Goal: Task Accomplishment & Management: Manage account settings

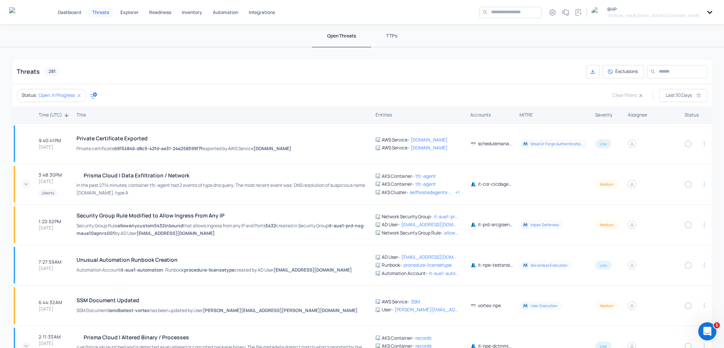
click at [711, 12] on icon at bounding box center [709, 12] width 10 height 10
click at [658, 46] on p "Manage Accounts" at bounding box center [659, 47] width 38 height 6
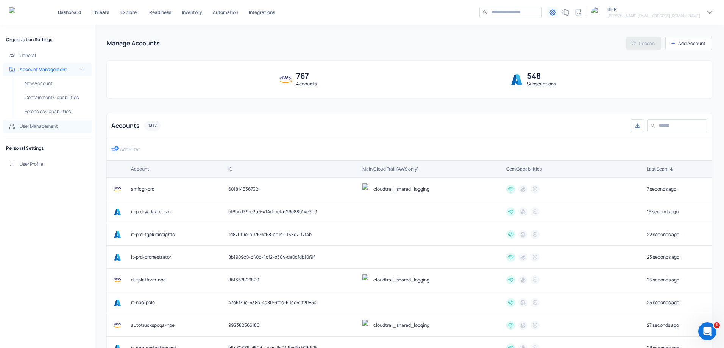
click at [37, 129] on h5 "User Management" at bounding box center [39, 126] width 38 height 6
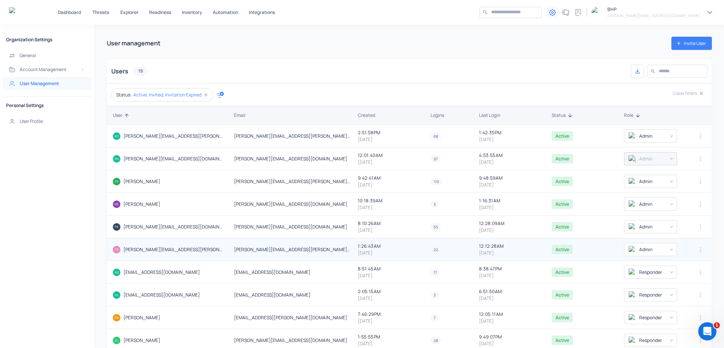
scroll to position [39, 0]
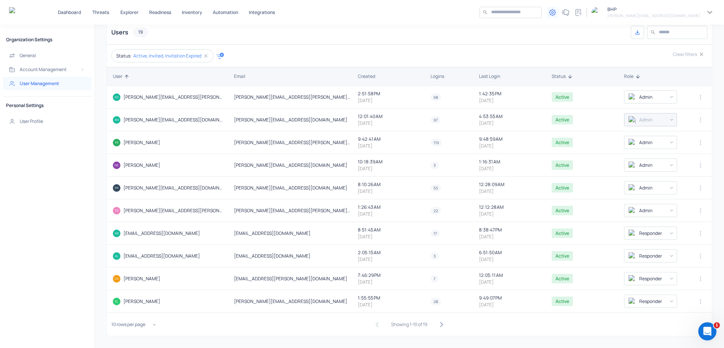
click at [437, 323] on icon "button" at bounding box center [441, 324] width 10 height 10
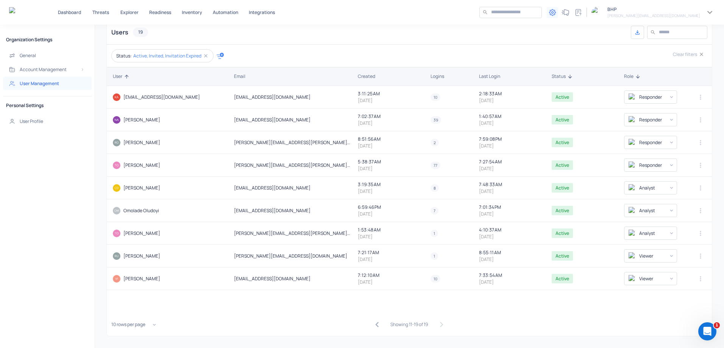
click at [437, 323] on div "Showing 11-19 of 19" at bounding box center [408, 324] width 79 height 15
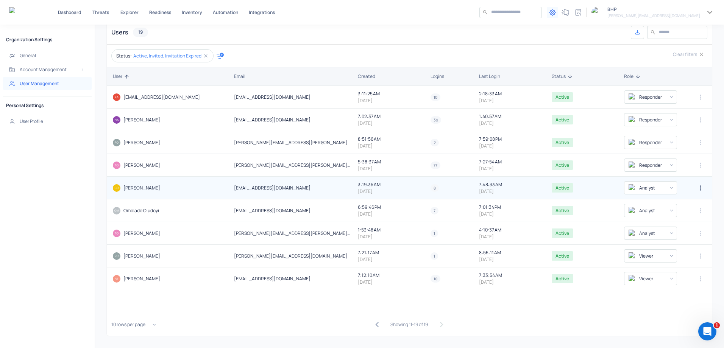
click at [697, 189] on icon "button" at bounding box center [700, 188] width 8 height 8
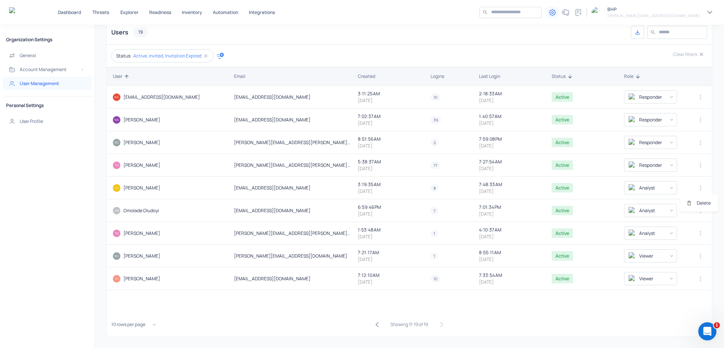
click at [141, 188] on div at bounding box center [362, 174] width 724 height 348
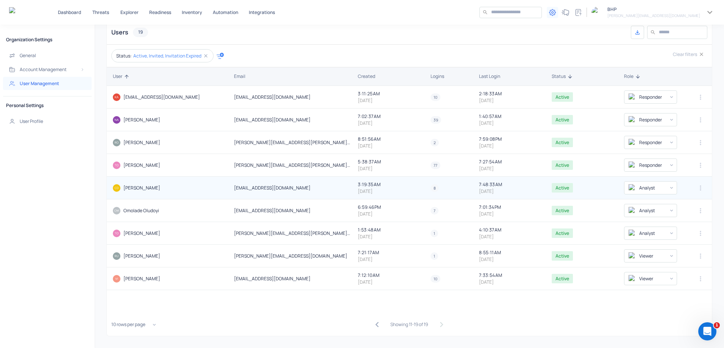
click at [116, 187] on img at bounding box center [117, 188] width 8 height 8
click at [433, 189] on p "8" at bounding box center [434, 188] width 2 height 6
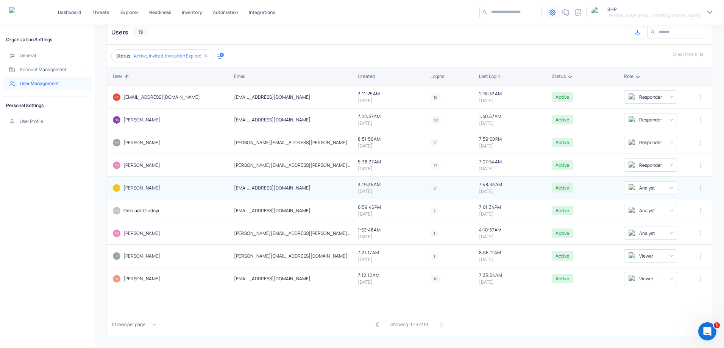
click at [433, 189] on p "8" at bounding box center [434, 188] width 2 height 6
drag, startPoint x: 431, startPoint y: 189, endPoint x: 365, endPoint y: 186, distance: 66.3
click at [365, 186] on p "3:19:35 AM" at bounding box center [391, 184] width 67 height 6
drag, startPoint x: 231, startPoint y: 190, endPoint x: 285, endPoint y: 189, distance: 54.5
click at [285, 189] on td "[EMAIL_ADDRESS][DOMAIN_NAME]" at bounding box center [293, 188] width 124 height 23
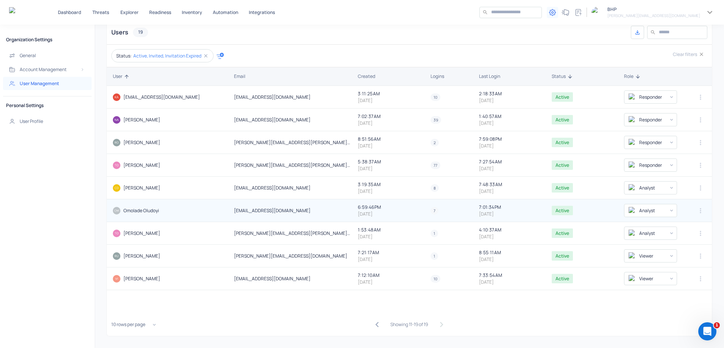
drag, startPoint x: 241, startPoint y: 188, endPoint x: 220, endPoint y: 207, distance: 28.7
click at [241, 188] on h5 "[EMAIL_ADDRESS][DOMAIN_NAME]" at bounding box center [293, 188] width 118 height 6
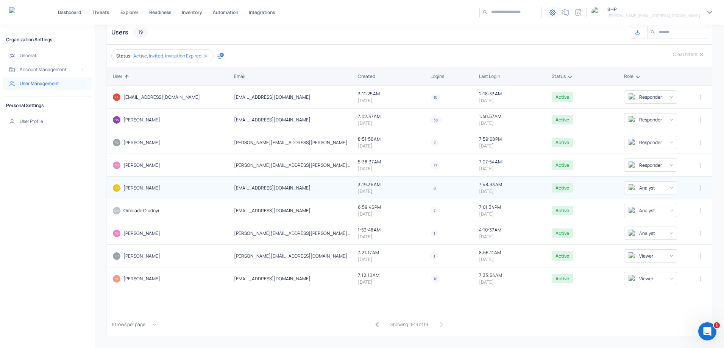
click at [136, 188] on h5 "[PERSON_NAME]" at bounding box center [141, 188] width 37 height 6
drag, startPoint x: 170, startPoint y: 188, endPoint x: 120, endPoint y: 188, distance: 50.7
click at [120, 188] on div "[PERSON_NAME]" at bounding box center [169, 188] width 112 height 8
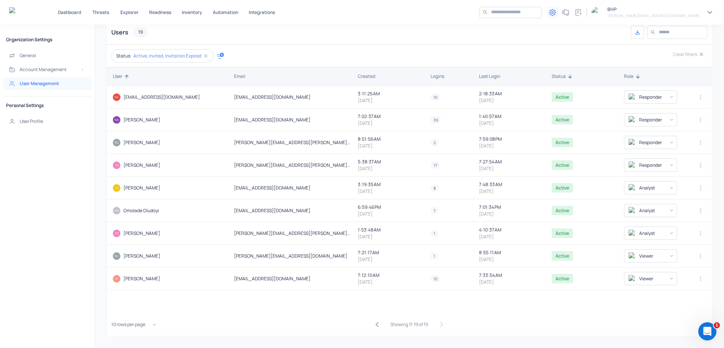
copy div "[PERSON_NAME]"
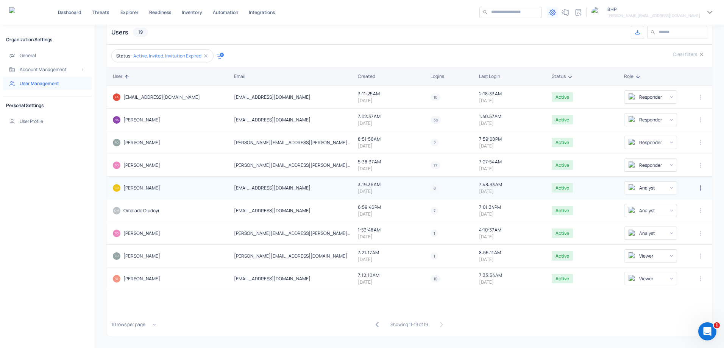
click at [696, 187] on icon "button" at bounding box center [700, 188] width 8 height 8
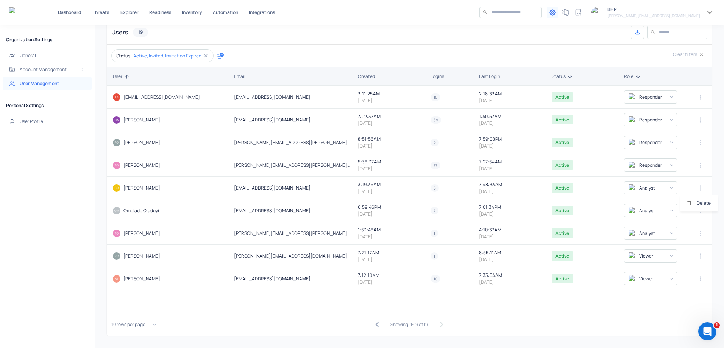
click at [667, 187] on div at bounding box center [362, 174] width 724 height 348
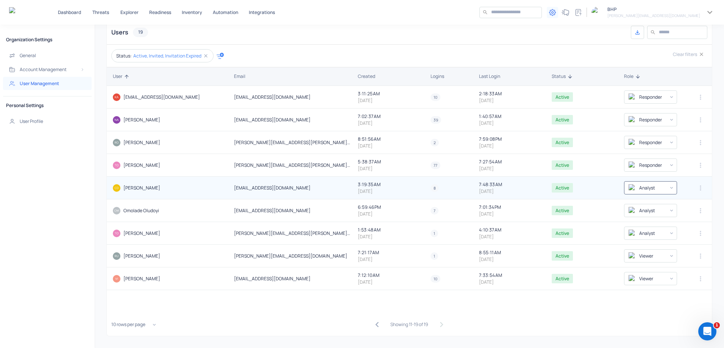
click at [667, 188] on body "Dashboard Threats Explorer Readiness Inventory Automation Integrations ​ ​ 1 BH…" at bounding box center [362, 174] width 724 height 348
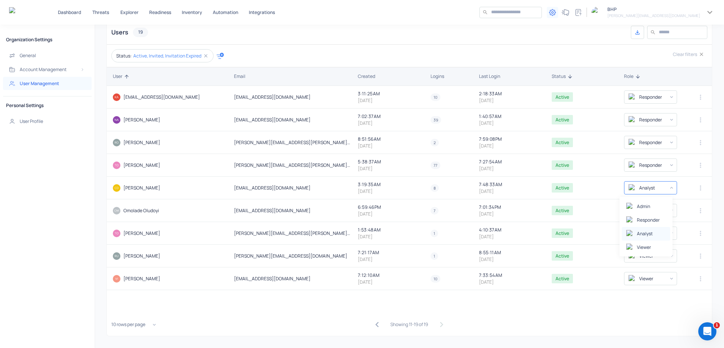
scroll to position [14, 0]
click at [28, 68] on div at bounding box center [362, 174] width 724 height 348
click at [80, 68] on icon "button" at bounding box center [82, 70] width 6 height 6
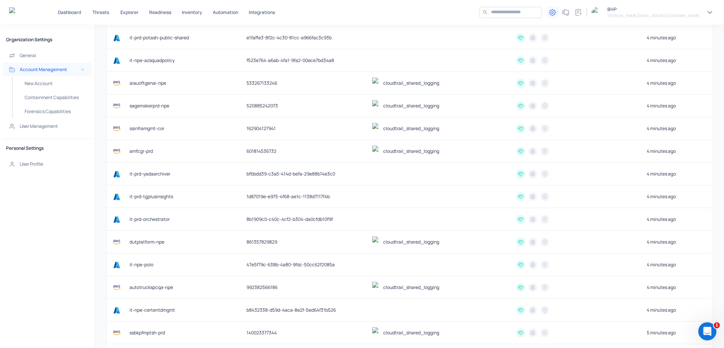
scroll to position [1002, 0]
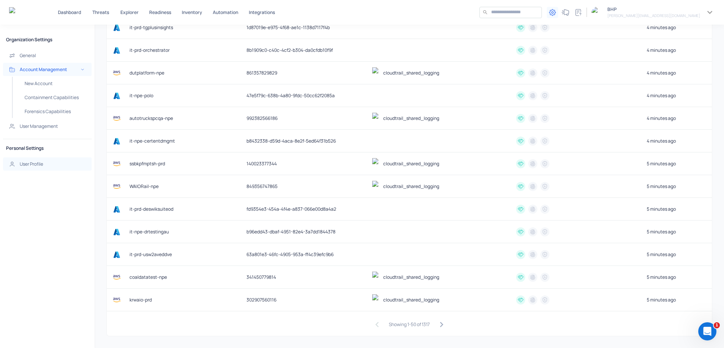
click at [27, 162] on h5 "User Profile" at bounding box center [31, 164] width 23 height 6
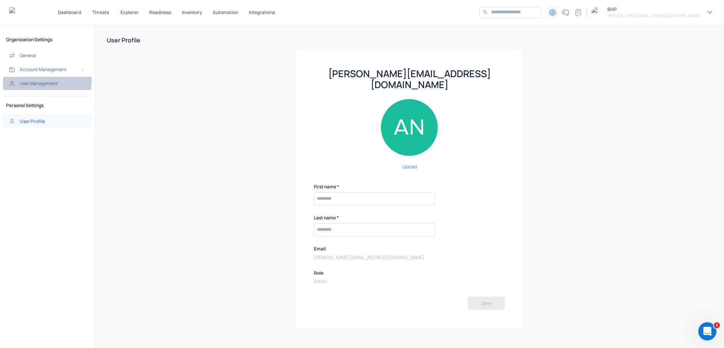
click at [34, 81] on h5 "User Management" at bounding box center [39, 84] width 38 height 6
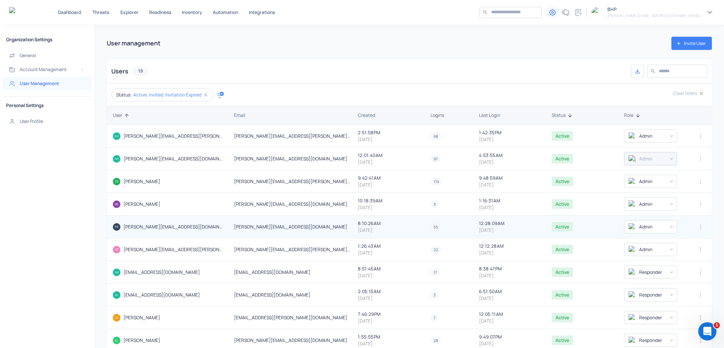
scroll to position [39, 0]
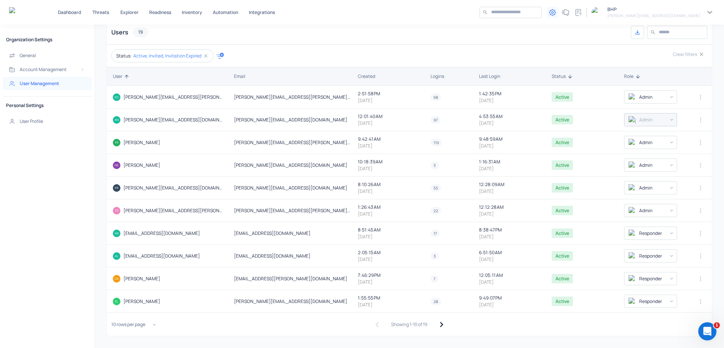
click at [440, 326] on icon "button" at bounding box center [441, 324] width 10 height 10
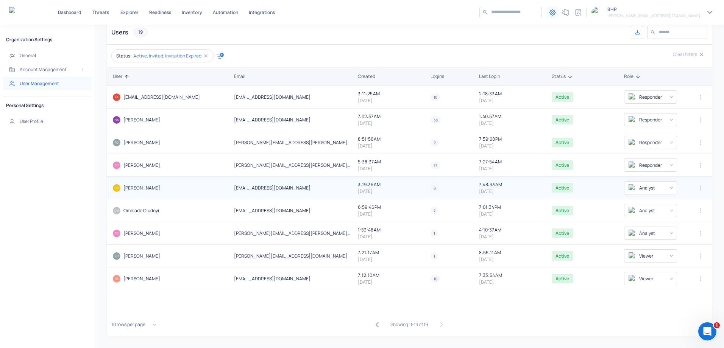
click at [433, 189] on span "8" at bounding box center [434, 188] width 8 height 6
drag, startPoint x: 473, startPoint y: 193, endPoint x: 500, endPoint y: 192, distance: 26.2
click at [500, 192] on td "7:48:33 AM [DATE]" at bounding box center [512, 188] width 73 height 23
click at [696, 188] on icon "button" at bounding box center [700, 188] width 8 height 8
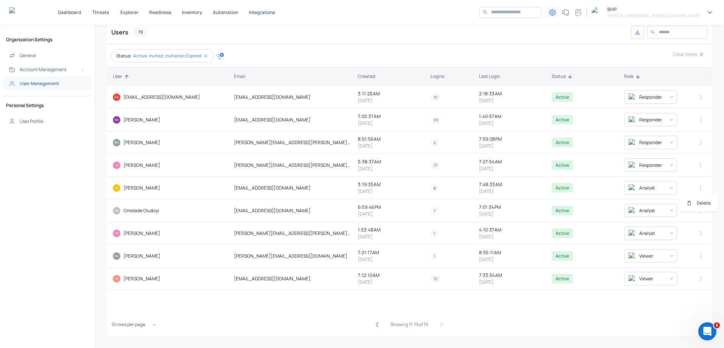
click at [666, 188] on div at bounding box center [362, 174] width 724 height 348
click at [666, 188] on body "Dashboard Threats Explorer Readiness Inventory Automation Integrations ​ ​ 1 BH…" at bounding box center [362, 174] width 724 height 348
drag, startPoint x: 152, startPoint y: 188, endPoint x: 126, endPoint y: 189, distance: 26.1
click at [126, 189] on div at bounding box center [362, 174] width 724 height 348
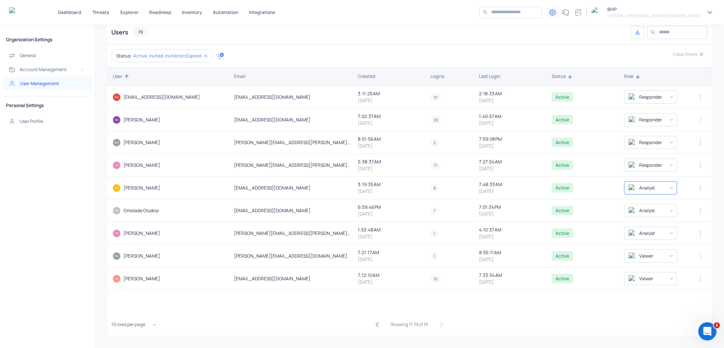
click at [258, 188] on h5 "[EMAIL_ADDRESS][DOMAIN_NAME]" at bounding box center [293, 188] width 118 height 6
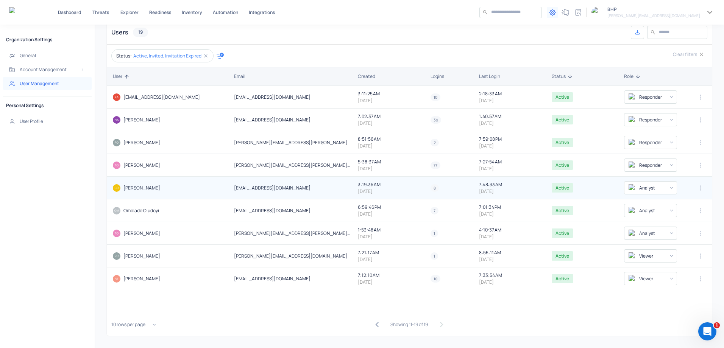
drag, startPoint x: 282, startPoint y: 188, endPoint x: 227, endPoint y: 187, distance: 55.3
click at [227, 187] on tr "[PERSON_NAME] [EMAIL_ADDRESS][DOMAIN_NAME] 3:19:35 AM [DATE] 8 7:48:33 AM [DATE…" at bounding box center [409, 188] width 605 height 23
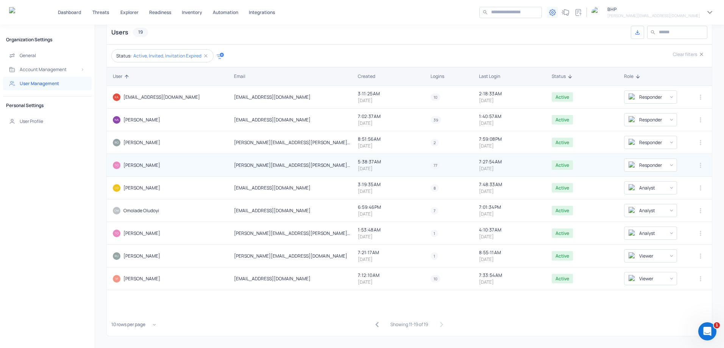
copy tr "[EMAIL_ADDRESS][DOMAIN_NAME]"
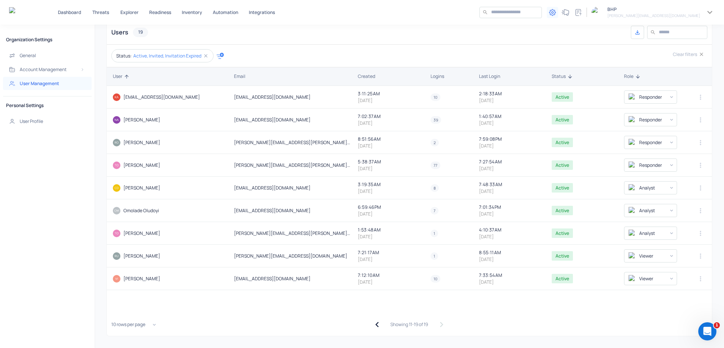
click at [372, 324] on icon "button" at bounding box center [377, 324] width 10 height 10
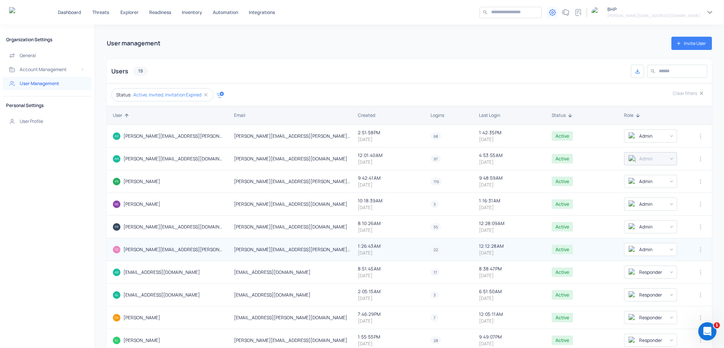
scroll to position [39, 0]
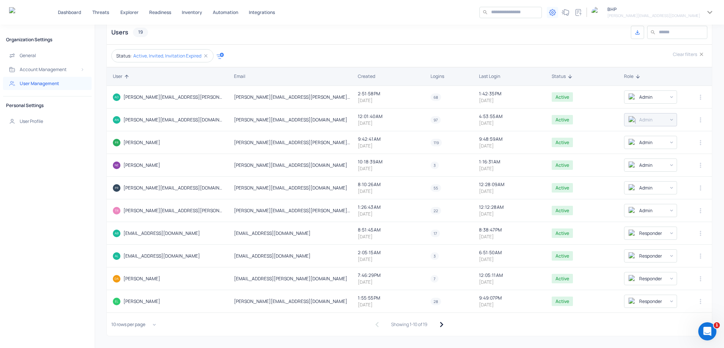
click at [440, 325] on icon "button" at bounding box center [441, 324] width 3 height 5
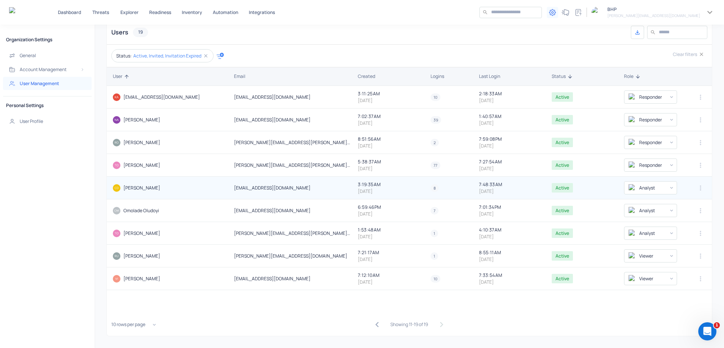
drag, startPoint x: 291, startPoint y: 188, endPoint x: 231, endPoint y: 185, distance: 59.5
click at [231, 185] on td "[EMAIL_ADDRESS][DOMAIN_NAME]" at bounding box center [293, 188] width 124 height 23
copy h5 "[EMAIL_ADDRESS][DOMAIN_NAME]"
click at [487, 187] on p "7:48:33 AM" at bounding box center [512, 184] width 67 height 6
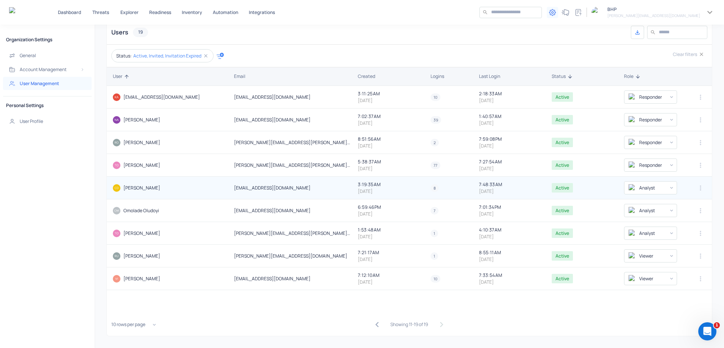
drag, startPoint x: 487, startPoint y: 187, endPoint x: 481, endPoint y: 186, distance: 6.1
click at [481, 186] on p "7:48:33 AM" at bounding box center [512, 184] width 67 height 6
drag, startPoint x: 481, startPoint y: 186, endPoint x: 476, endPoint y: 188, distance: 5.3
click at [479, 188] on p "[DATE]" at bounding box center [512, 191] width 67 height 6
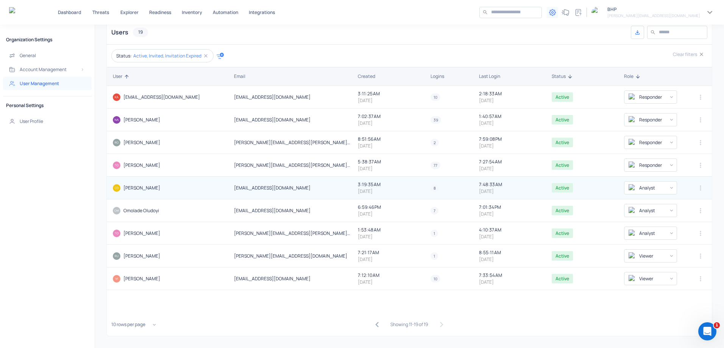
drag, startPoint x: 160, startPoint y: 187, endPoint x: 121, endPoint y: 186, distance: 39.0
click at [121, 186] on div "[PERSON_NAME]" at bounding box center [169, 188] width 112 height 8
drag, startPoint x: 298, startPoint y: 188, endPoint x: 122, endPoint y: 187, distance: 176.4
click at [122, 187] on tr "[PERSON_NAME] [EMAIL_ADDRESS][DOMAIN_NAME] 3:19:35 AM [DATE] 8 7:48:33 AM [DATE…" at bounding box center [409, 188] width 605 height 23
copy tr "[PERSON_NAME] [EMAIL_ADDRESS][DOMAIN_NAME]"
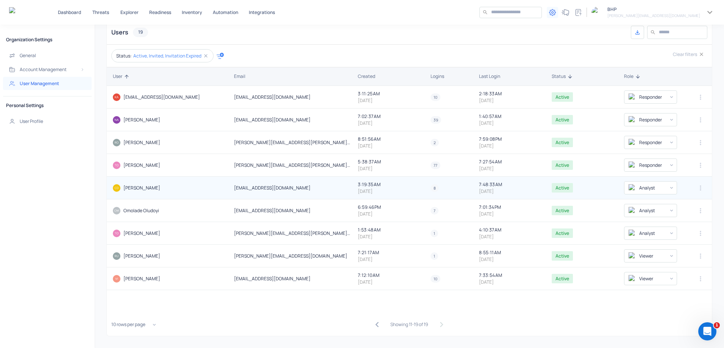
click at [237, 187] on h5 "[EMAIL_ADDRESS][DOMAIN_NAME]" at bounding box center [293, 188] width 118 height 6
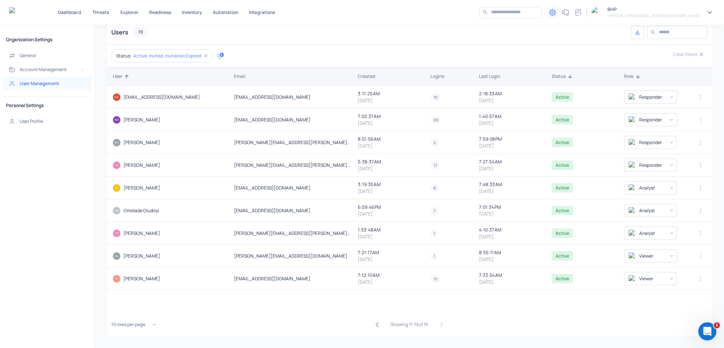
drag, startPoint x: 278, startPoint y: 188, endPoint x: 81, endPoint y: 183, distance: 196.9
click at [81, 183] on div "Organization Settings General Account Management User Management Personal Setti…" at bounding box center [362, 187] width 724 height 324
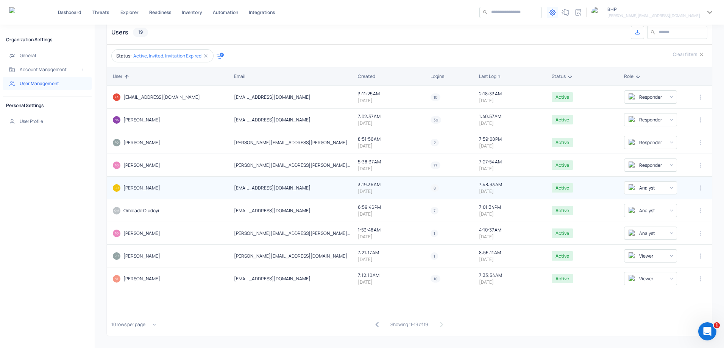
drag, startPoint x: 81, startPoint y: 183, endPoint x: 185, endPoint y: 190, distance: 103.9
click at [185, 190] on div "[PERSON_NAME]" at bounding box center [169, 188] width 112 height 8
click at [431, 193] on td "8" at bounding box center [451, 188] width 48 height 23
drag, startPoint x: 509, startPoint y: 189, endPoint x: 112, endPoint y: 187, distance: 396.6
click at [112, 187] on tr "[PERSON_NAME] [EMAIL_ADDRESS][DOMAIN_NAME] 3:19:35 AM [DATE] 8 7:48:33 AM [DATE…" at bounding box center [409, 188] width 605 height 23
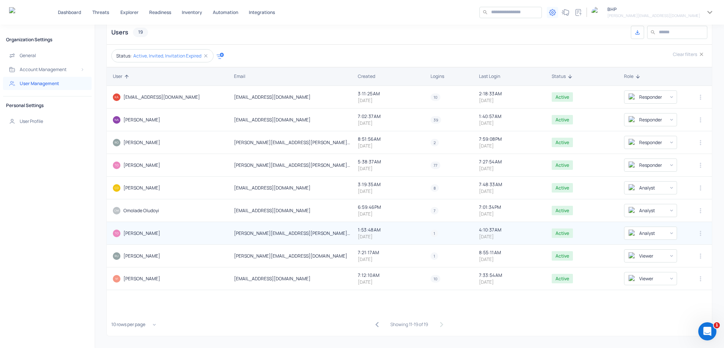
copy tr "[PERSON_NAME] [EMAIL_ADDRESS][DOMAIN_NAME] 3:19:35 AM [DATE] 8 7:48:33 AM [DATE]"
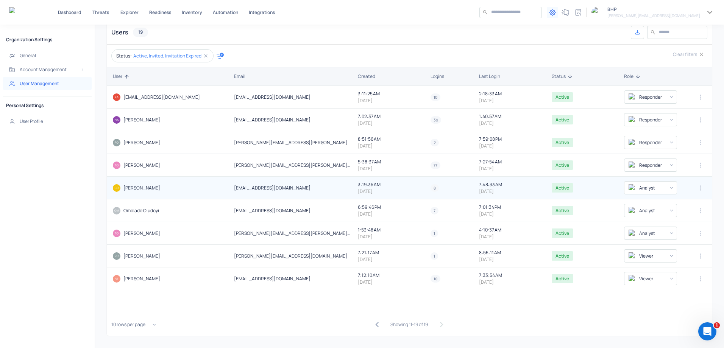
click at [311, 191] on td "[EMAIL_ADDRESS][DOMAIN_NAME]" at bounding box center [293, 188] width 124 height 23
drag, startPoint x: 291, startPoint y: 190, endPoint x: 233, endPoint y: 188, distance: 57.9
click at [234, 188] on h5 "[EMAIL_ADDRESS][DOMAIN_NAME]" at bounding box center [293, 188] width 118 height 6
copy h5 "[EMAIL_ADDRESS][DOMAIN_NAME]"
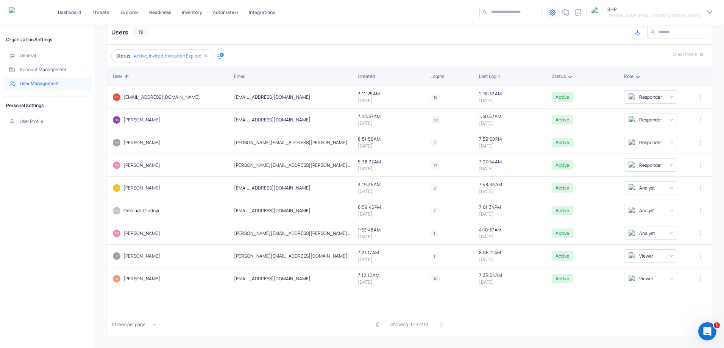
click at [518, 322] on div "Showing 11-19 of 19" at bounding box center [409, 324] width 605 height 23
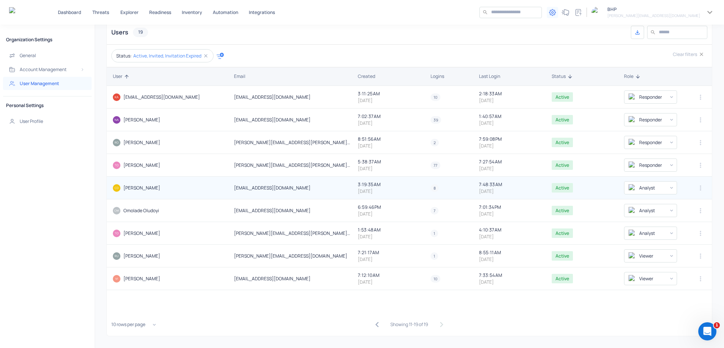
drag, startPoint x: 498, startPoint y: 192, endPoint x: 475, endPoint y: 192, distance: 22.3
click at [479, 192] on p "[DATE]" at bounding box center [512, 191] width 67 height 6
drag, startPoint x: 475, startPoint y: 192, endPoint x: 487, endPoint y: 191, distance: 11.8
copy p "[DATE]"
click at [667, 188] on body "Dashboard Threats Explorer Readiness Inventory Automation Integrations ​ ​ 1 BH…" at bounding box center [362, 174] width 724 height 348
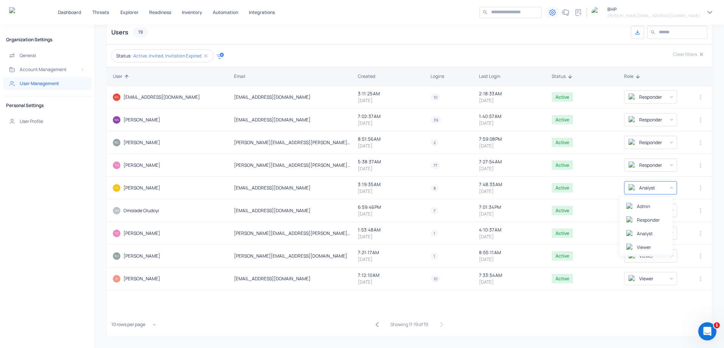
scroll to position [14, 0]
click at [693, 186] on div at bounding box center [362, 174] width 724 height 348
click at [696, 189] on icon "button" at bounding box center [700, 188] width 8 height 8
drag, startPoint x: 388, startPoint y: 195, endPoint x: 342, endPoint y: 182, distance: 48.2
click at [342, 182] on div at bounding box center [362, 174] width 724 height 348
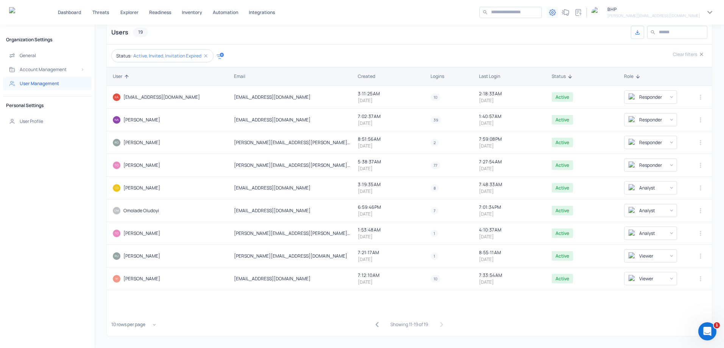
scroll to position [0, 0]
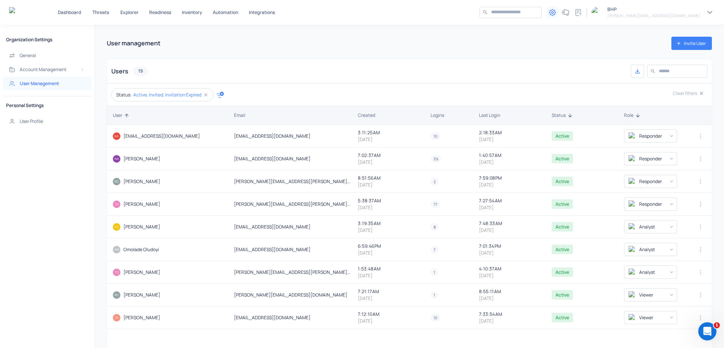
click at [27, 106] on h5 "Personal Settings" at bounding box center [47, 106] width 89 height 6
click at [32, 54] on h5 "General" at bounding box center [28, 56] width 16 height 6
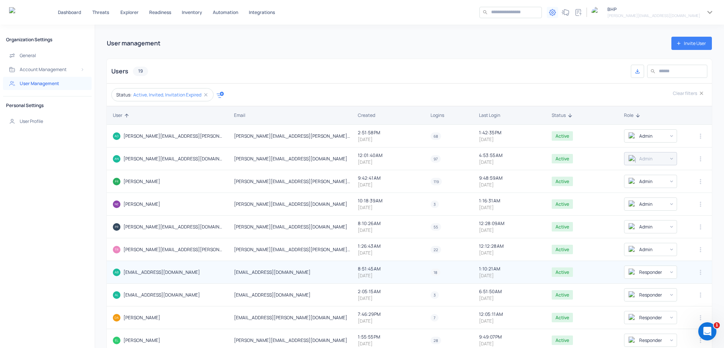
scroll to position [39, 0]
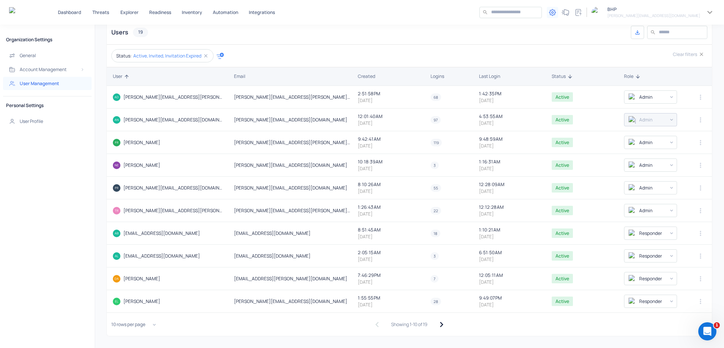
click at [440, 323] on icon "button" at bounding box center [441, 324] width 3 height 5
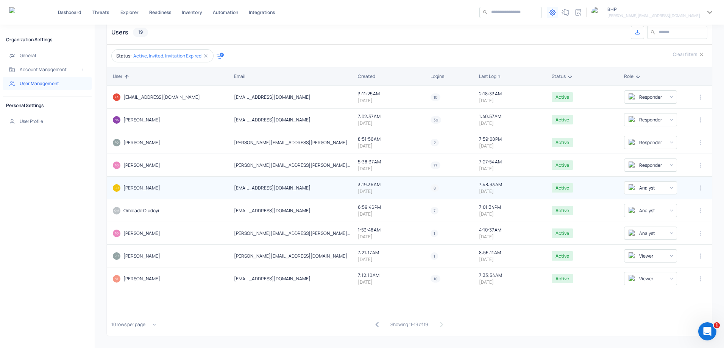
drag, startPoint x: 290, startPoint y: 189, endPoint x: 210, endPoint y: 189, distance: 80.2
click at [210, 189] on tr "[PERSON_NAME] [EMAIL_ADDRESS][DOMAIN_NAME] 3:19:35 AM [DATE] 8 7:48:33 AM [DATE…" at bounding box center [409, 188] width 605 height 23
click at [126, 189] on h5 "[PERSON_NAME]" at bounding box center [141, 188] width 37 height 6
copy h5 "[PERSON_NAME]"
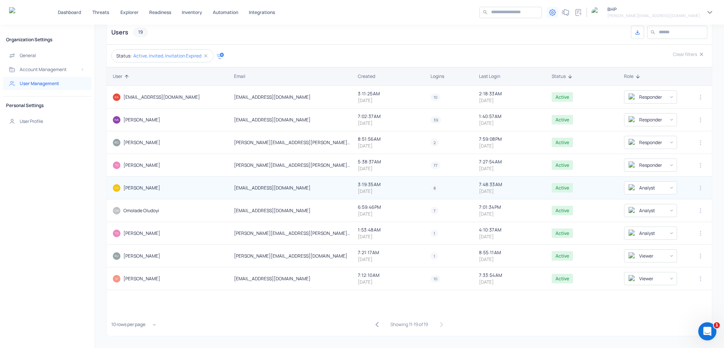
drag, startPoint x: 286, startPoint y: 187, endPoint x: 246, endPoint y: 185, distance: 39.8
click at [246, 185] on h5 "[EMAIL_ADDRESS][DOMAIN_NAME]" at bounding box center [293, 188] width 118 height 6
click at [246, 187] on h5 "[EMAIL_ADDRESS][DOMAIN_NAME]" at bounding box center [293, 188] width 118 height 6
click at [292, 186] on h5 "[EMAIL_ADDRESS][DOMAIN_NAME]" at bounding box center [293, 188] width 118 height 6
drag, startPoint x: 107, startPoint y: 187, endPoint x: 297, endPoint y: 191, distance: 190.0
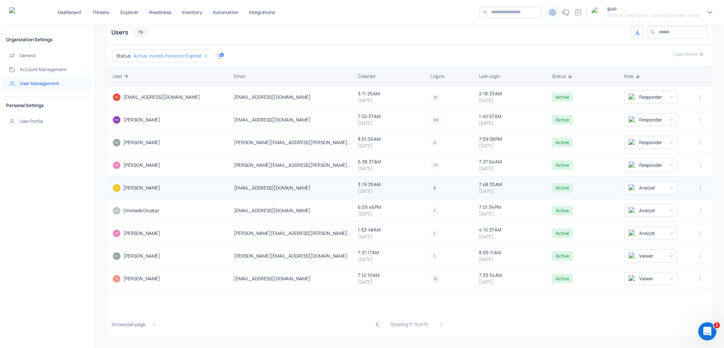
click at [297, 191] on tr "[PERSON_NAME] [EMAIL_ADDRESS][DOMAIN_NAME] 3:19:35 AM [DATE] 8 7:48:33 AM [DATE…" at bounding box center [409, 188] width 605 height 23
click at [294, 189] on h5 "[EMAIL_ADDRESS][DOMAIN_NAME]" at bounding box center [293, 188] width 118 height 6
click at [250, 188] on h5 "[EMAIL_ADDRESS][DOMAIN_NAME]" at bounding box center [293, 188] width 118 height 6
drag, startPoint x: 288, startPoint y: 186, endPoint x: 229, endPoint y: 189, distance: 59.1
click at [229, 189] on tr "[PERSON_NAME] [EMAIL_ADDRESS][DOMAIN_NAME] 3:19:35 AM [DATE] 8 7:48:33 AM [DATE…" at bounding box center [409, 188] width 605 height 23
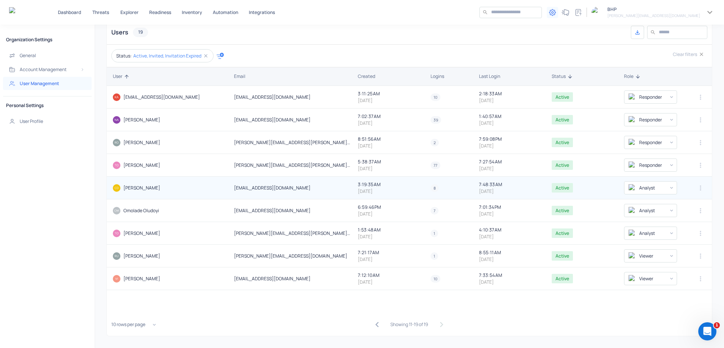
drag, startPoint x: 442, startPoint y: 189, endPoint x: 416, endPoint y: 188, distance: 25.7
click at [416, 188] on tr "[PERSON_NAME] [EMAIL_ADDRESS][DOMAIN_NAME] 3:19:35 AM [DATE] 8 7:48:33 AM [DATE…" at bounding box center [409, 188] width 605 height 23
drag, startPoint x: 416, startPoint y: 188, endPoint x: 475, endPoint y: 185, distance: 58.8
click at [479, 185] on div "7:48:33 AM [DATE]" at bounding box center [512, 187] width 67 height 13
click at [665, 187] on body "Dashboard Threats Explorer Readiness Inventory Automation Integrations ​ ​ 1 BH…" at bounding box center [362, 174] width 724 height 348
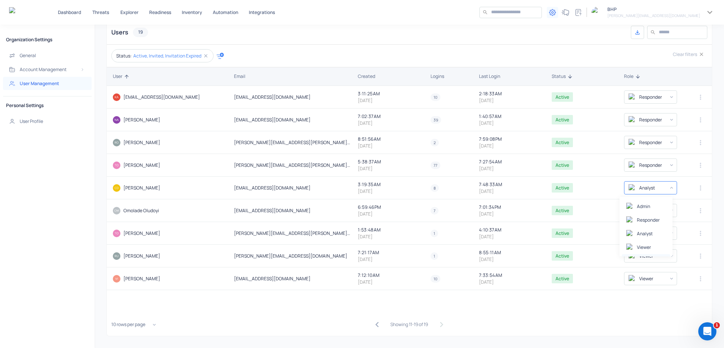
scroll to position [14, 0]
